Goal: Task Accomplishment & Management: Manage account settings

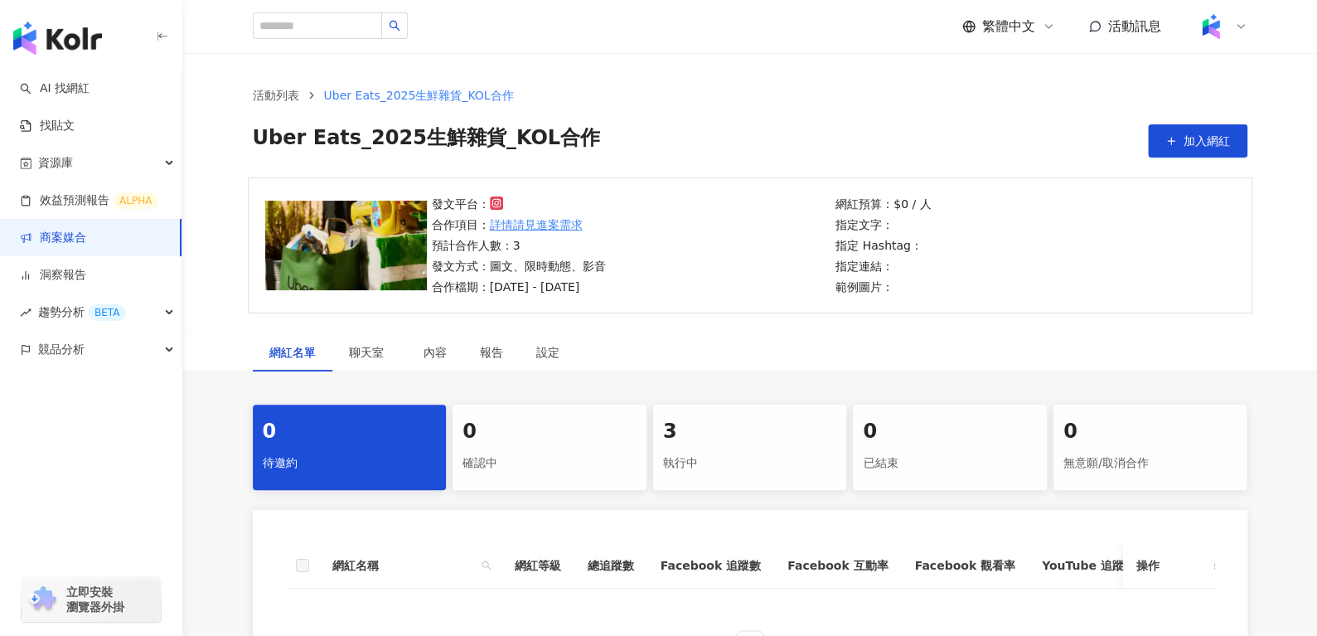
scroll to position [93, 0]
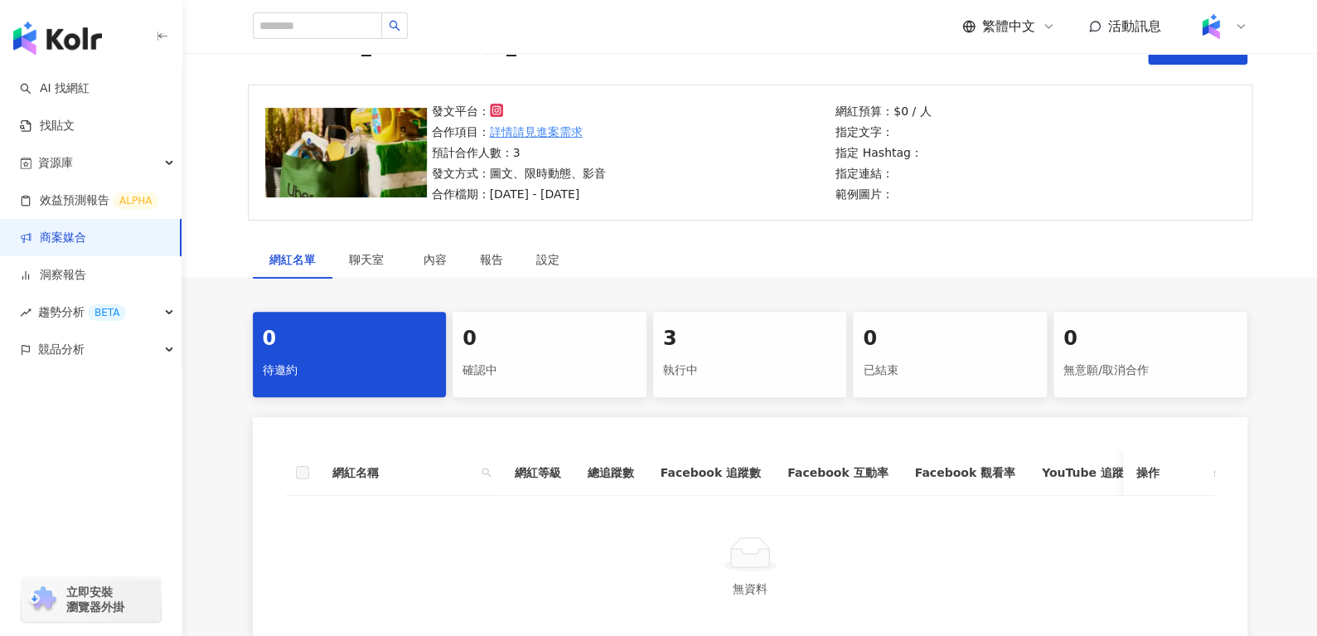
click at [690, 356] on div "執行中" at bounding box center [750, 370] width 174 height 28
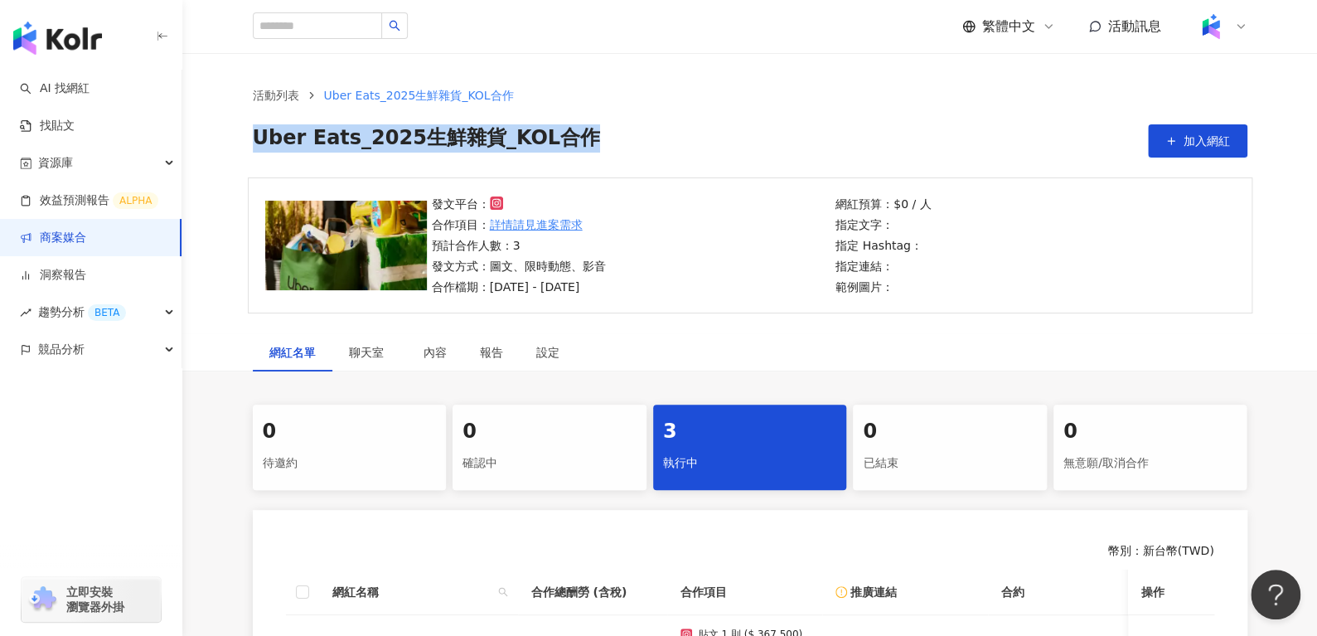
drag, startPoint x: 577, startPoint y: 141, endPoint x: 247, endPoint y: 137, distance: 329.9
click at [247, 137] on div "活動列表 Uber Eats_2025生鮮雜貨_KOL合作 Uber Eats_2025生鮮雜貨_KOL合作 加入網紅" at bounding box center [750, 121] width 1061 height 71
copy span "Uber Eats_2025生鮮雜貨_KOL合作"
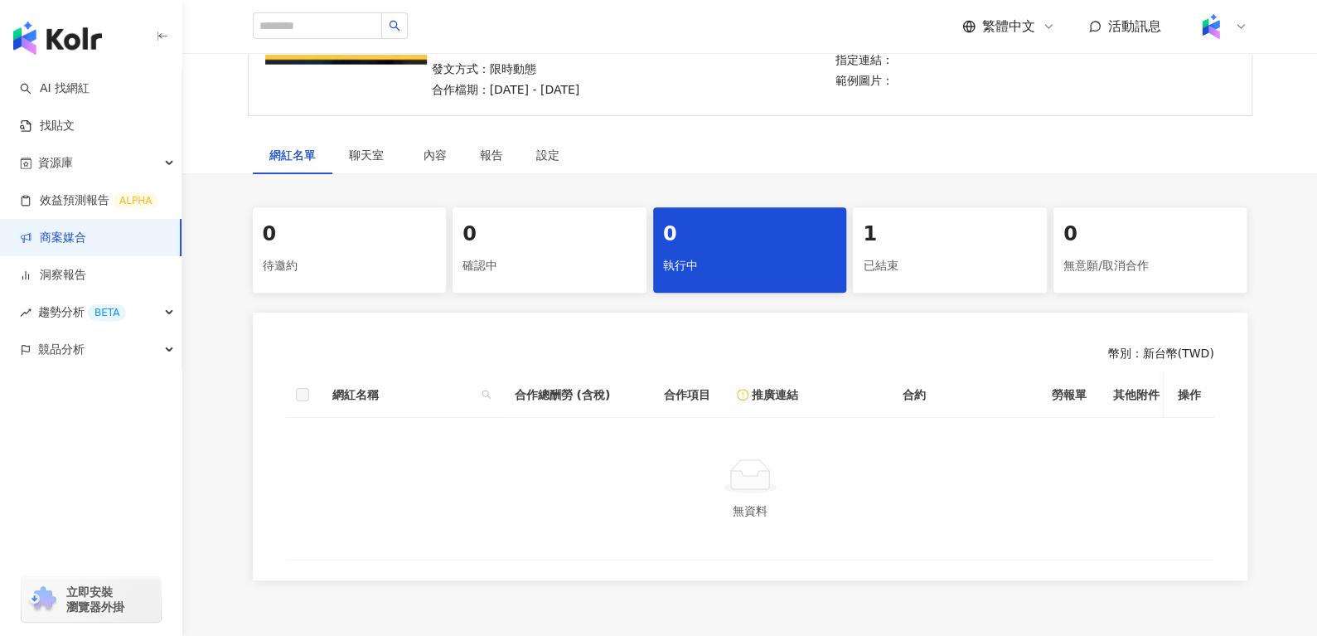
scroll to position [244, 0]
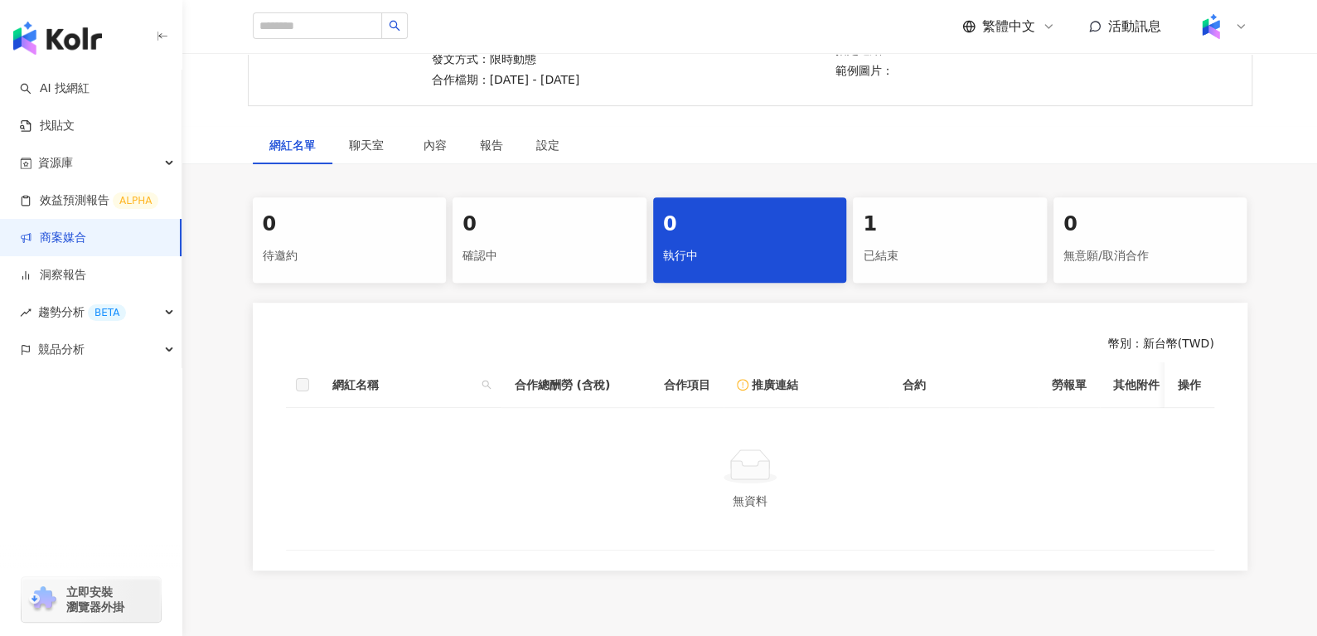
click at [899, 220] on div "1 已結束" at bounding box center [950, 239] width 194 height 85
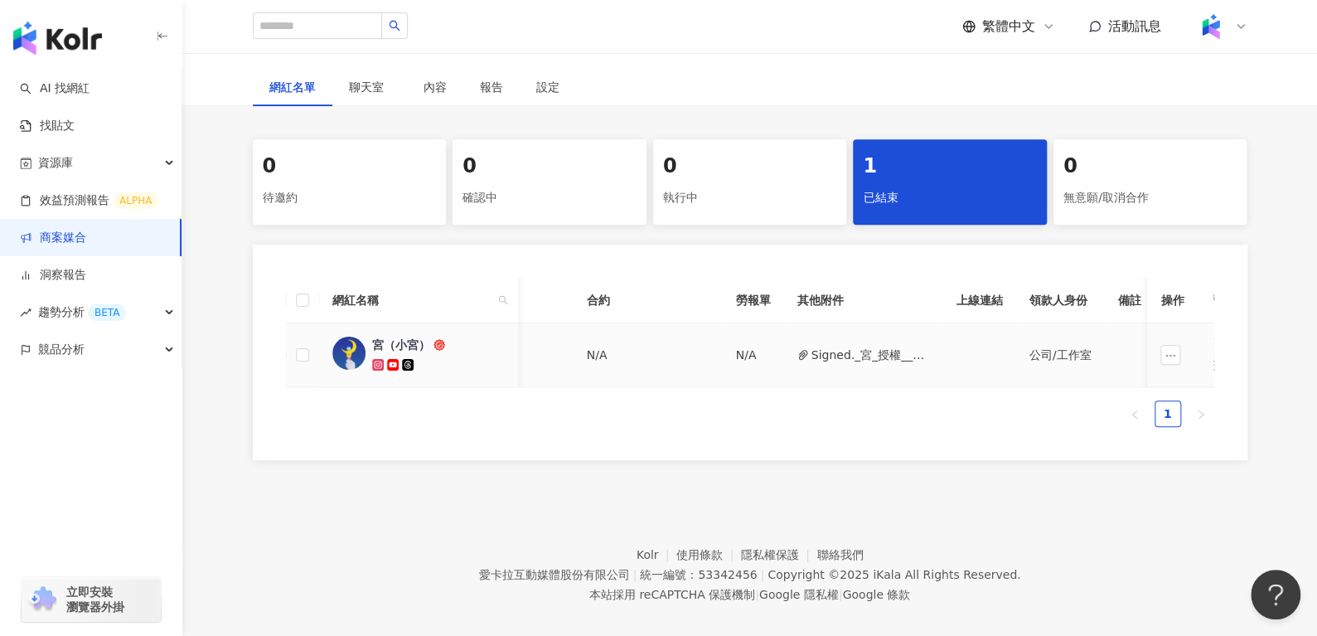
scroll to position [0, 603]
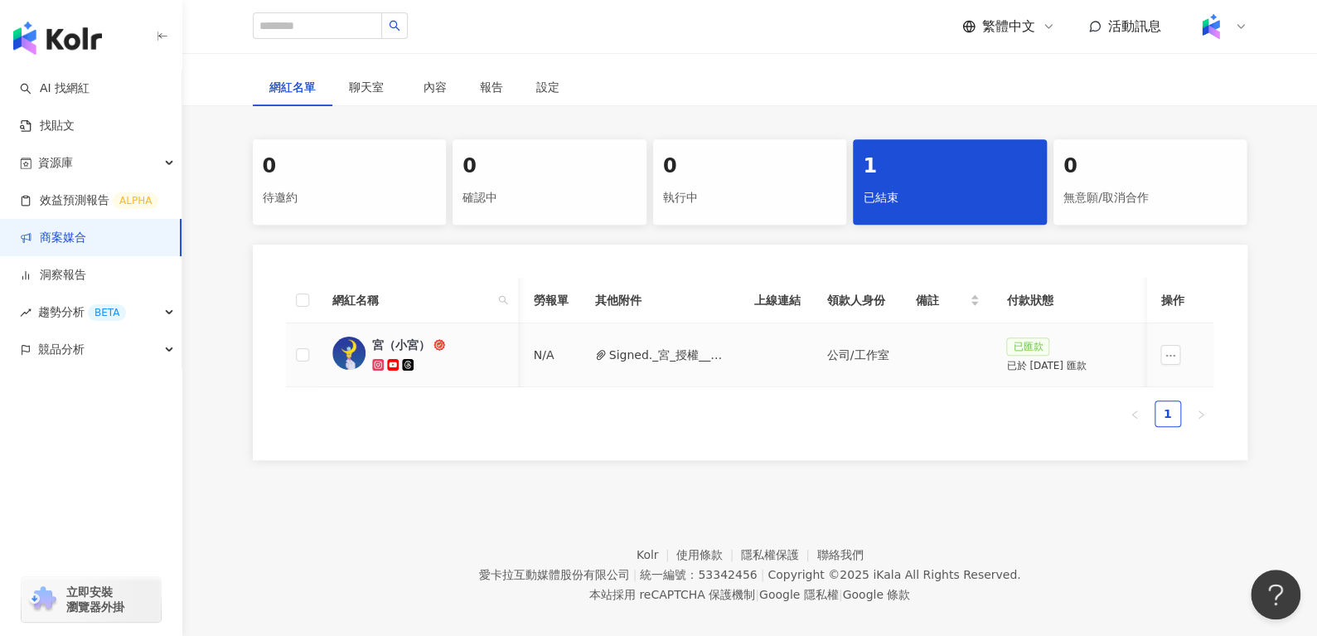
click at [632, 346] on button "Signed._宮_授權__PJ0000819_Uber_Eats_Co-Marketing_餐廳買一送一活動_活動確認單_1_ (1).pdf" at bounding box center [668, 355] width 119 height 18
